Goal: Transaction & Acquisition: Purchase product/service

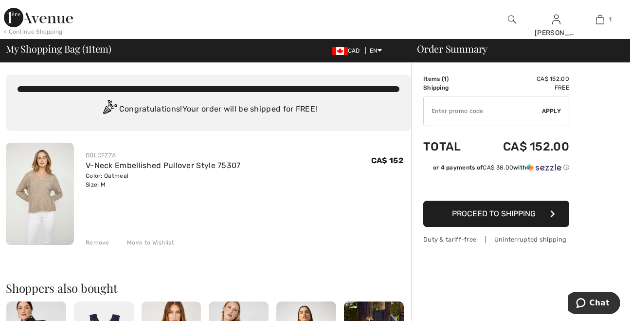
click at [43, 190] on img at bounding box center [40, 194] width 68 height 102
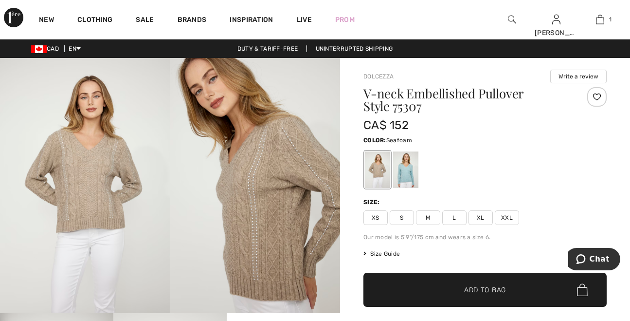
click at [419, 166] on div at bounding box center [405, 169] width 25 height 36
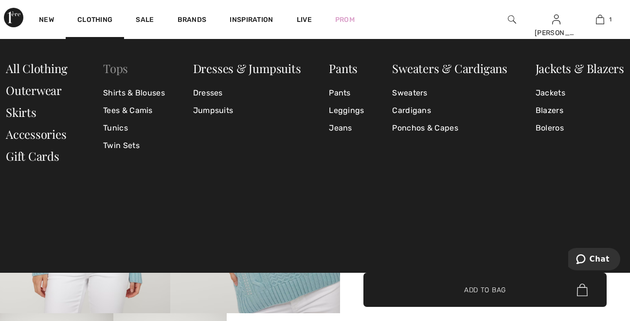
click at [116, 71] on link "Tops" at bounding box center [115, 68] width 25 height 16
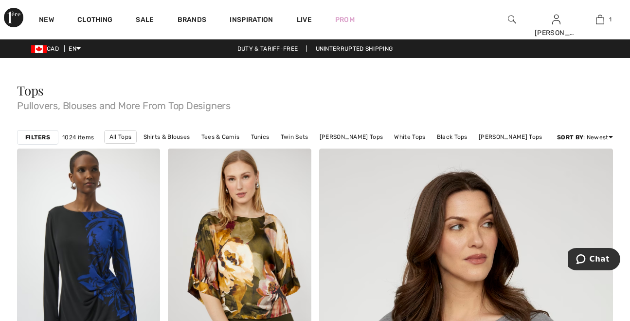
click at [41, 135] on strong "Filters" at bounding box center [37, 137] width 25 height 9
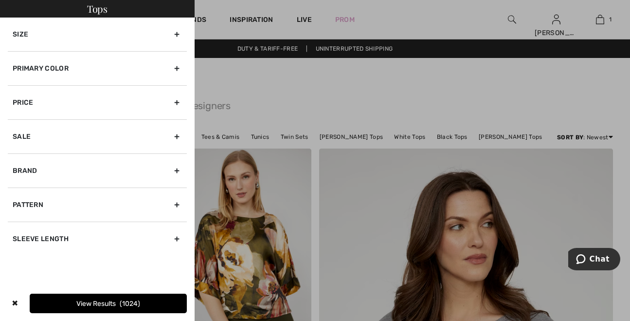
click at [177, 35] on div "Size" at bounding box center [97, 35] width 179 height 34
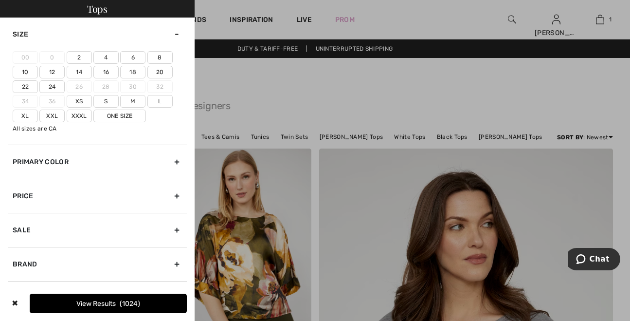
click at [163, 54] on label "8" at bounding box center [159, 57] width 25 height 13
click at [0, 0] on input"] "8" at bounding box center [0, 0] width 0 height 0
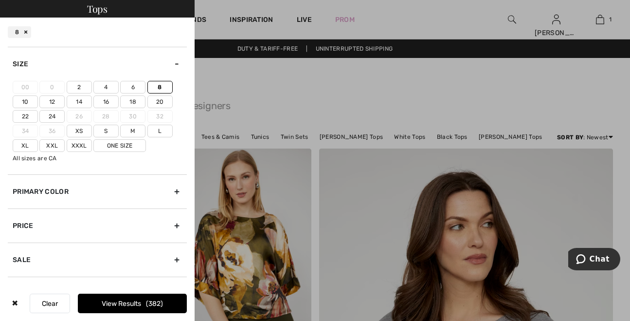
click at [137, 130] on label "M" at bounding box center [132, 131] width 25 height 13
click at [0, 0] on input"] "M" at bounding box center [0, 0] width 0 height 0
click at [136, 300] on button "View Results 603" at bounding box center [132, 302] width 109 height 19
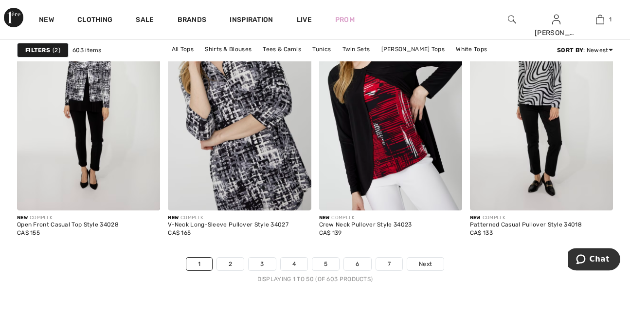
scroll to position [3986, 0]
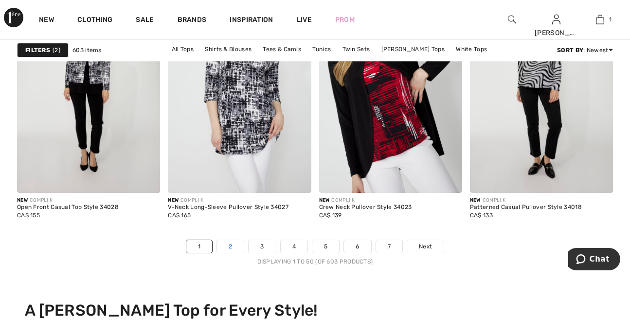
click at [234, 245] on link "2" at bounding box center [230, 246] width 27 height 13
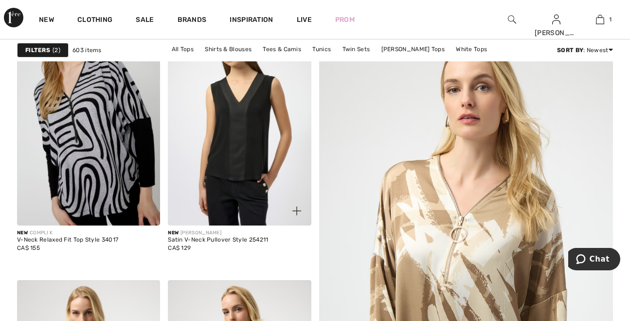
scroll to position [153, 0]
